Goal: Task Accomplishment & Management: Manage account settings

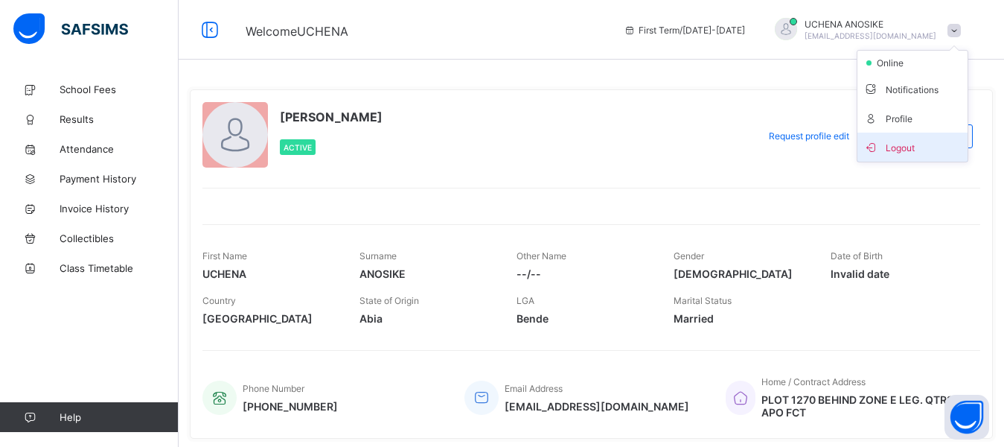
click at [925, 146] on span "Logout" at bounding box center [913, 146] width 98 height 17
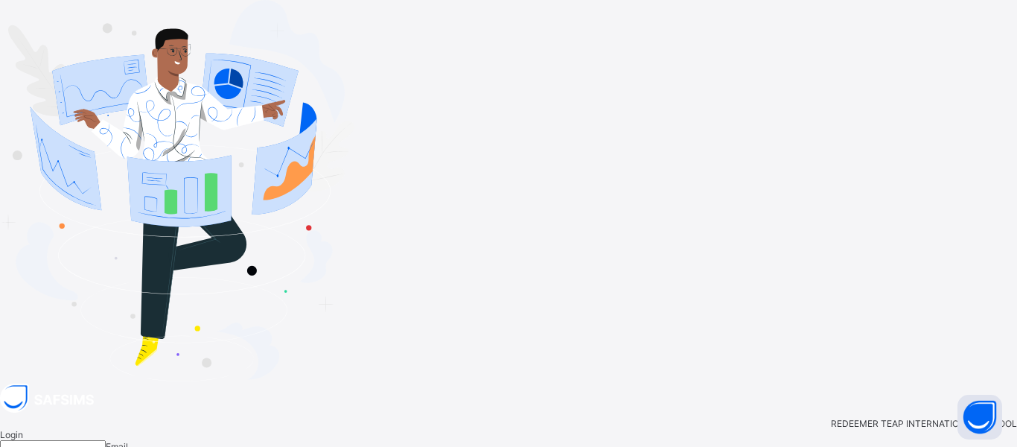
type input "**********"
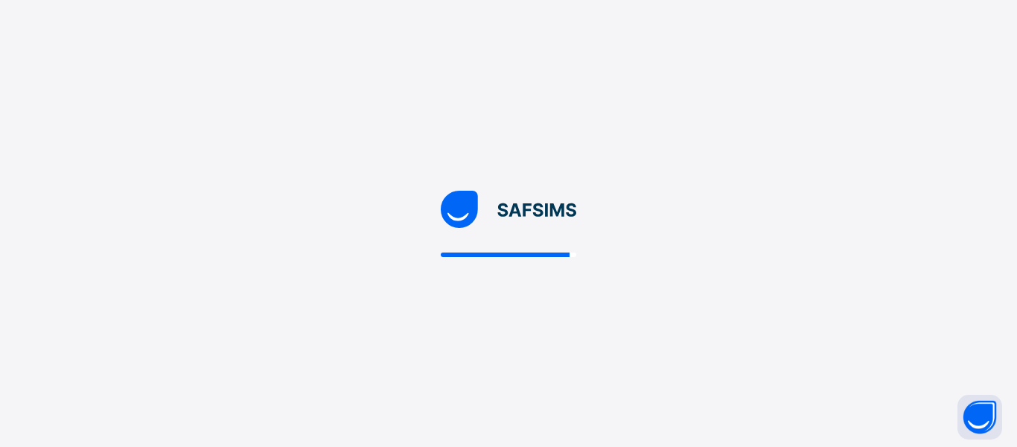
click at [540, 351] on div at bounding box center [508, 223] width 1017 height 447
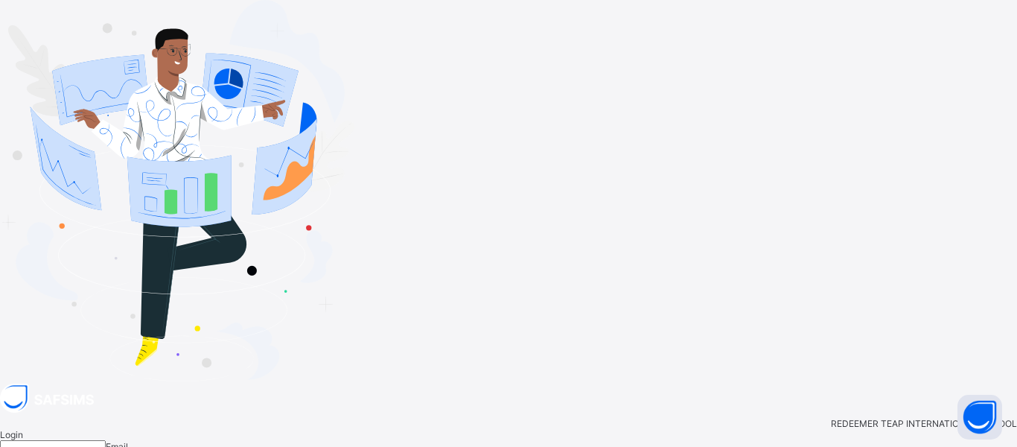
type input "**********"
